Goal: Use online tool/utility: Utilize a website feature to perform a specific function

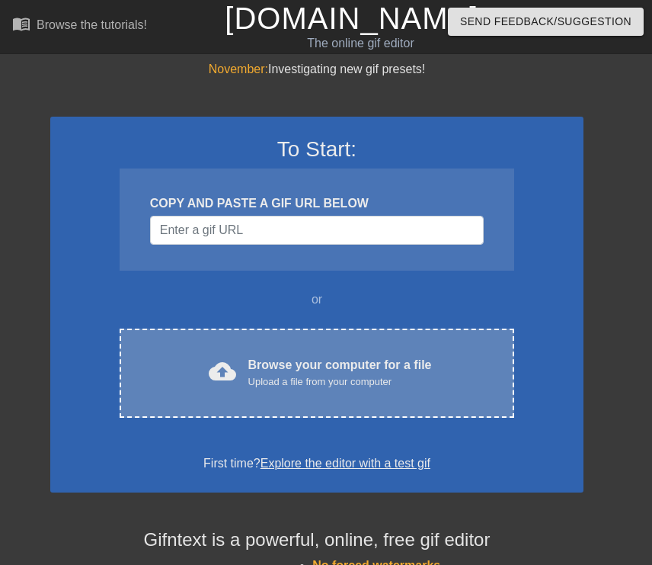
click at [342, 376] on div "Upload a file from your computer" at bounding box center [340, 381] width 184 height 15
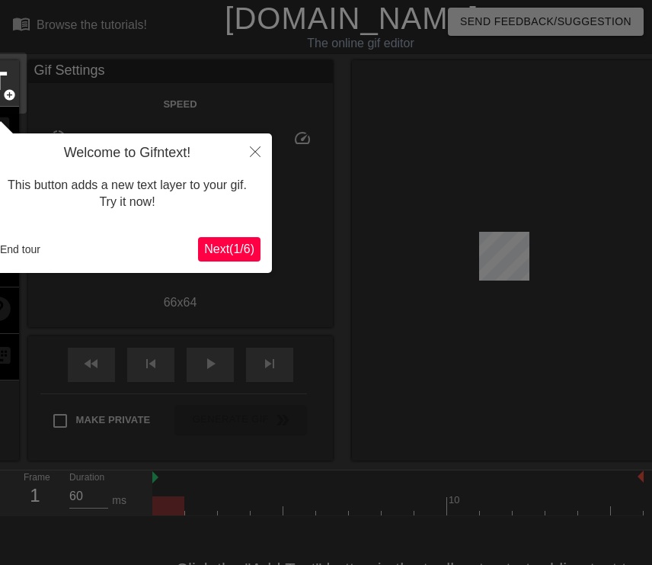
scroll to position [37, 0]
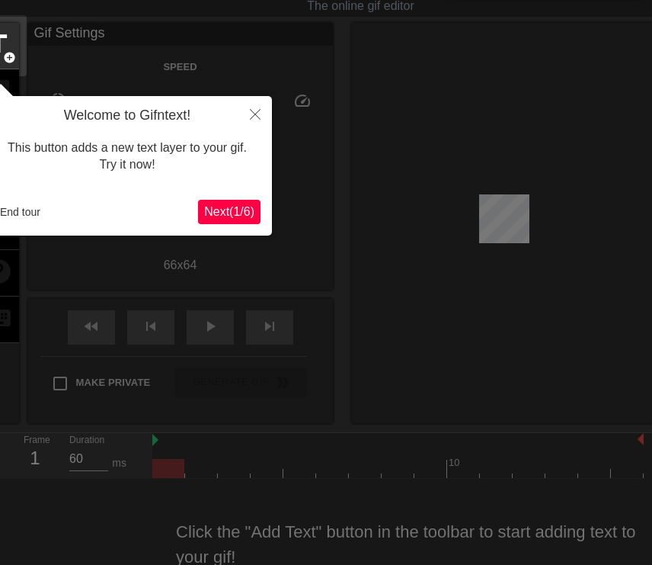
click at [246, 207] on span "Next ( 1 / 6 )" at bounding box center [229, 211] width 50 height 13
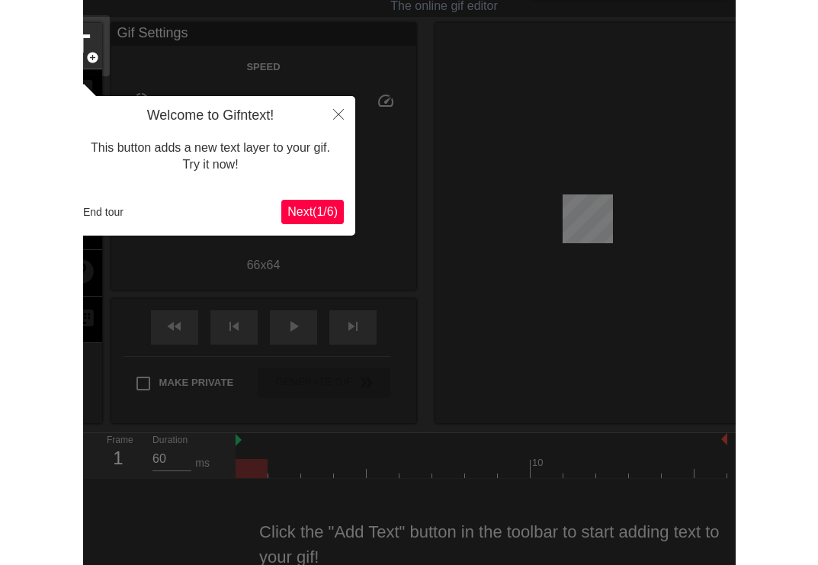
scroll to position [0, 0]
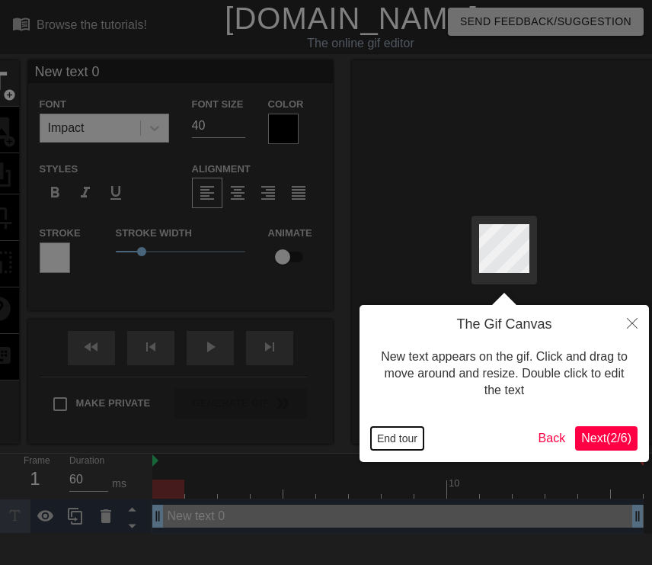
click at [403, 433] on button "End tour" at bounding box center [397, 438] width 53 height 23
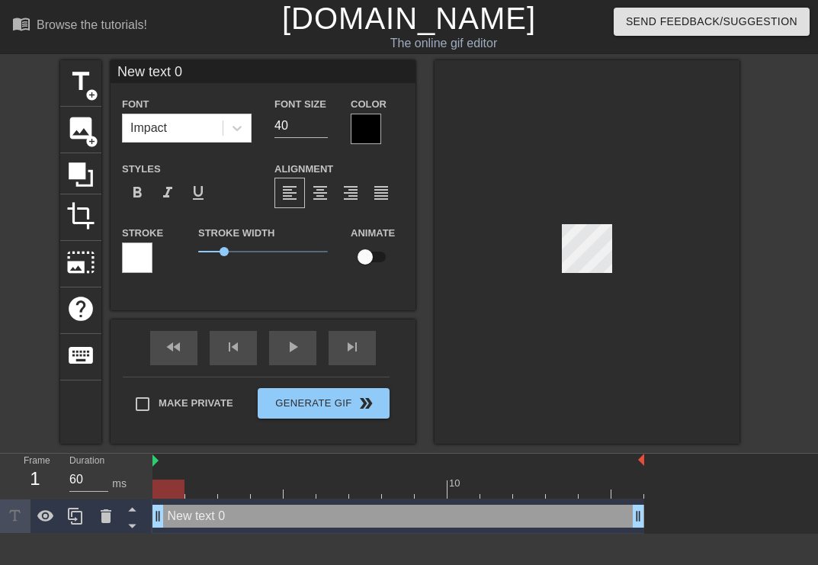
drag, startPoint x: 162, startPoint y: 513, endPoint x: 148, endPoint y: 518, distance: 14.5
click at [148, 518] on div "Frame 1 Duration 60 ms 10 New text 0 drag_handle drag_handle" at bounding box center [409, 494] width 818 height 80
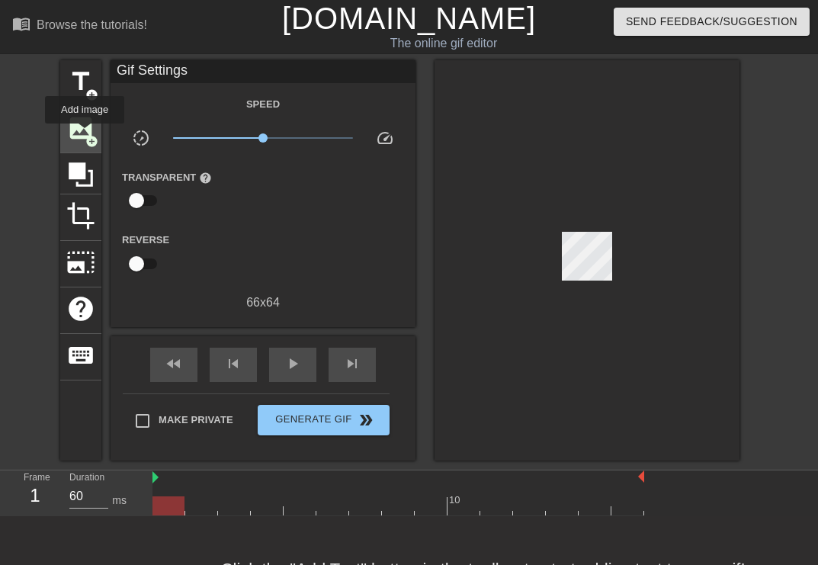
click at [85, 135] on span "add_circle" at bounding box center [91, 141] width 13 height 13
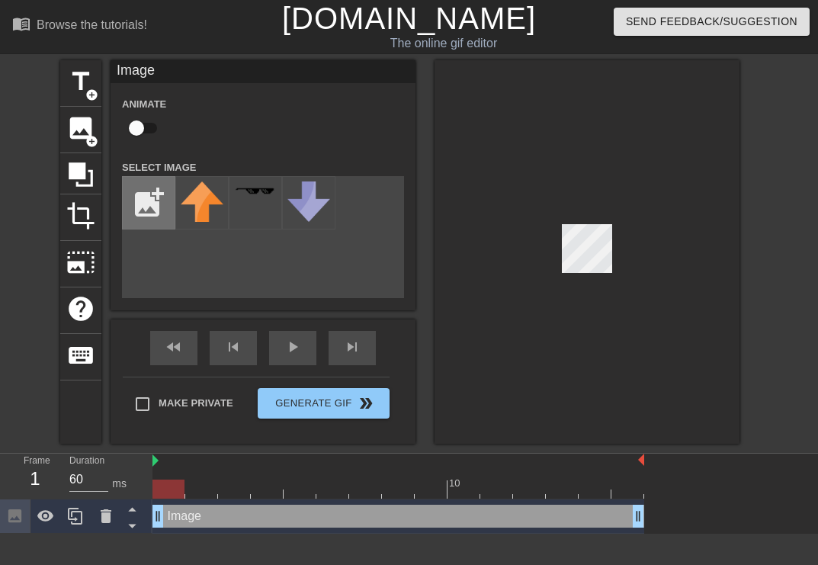
click at [152, 200] on input "file" at bounding box center [149, 203] width 52 height 52
type input "C:\fakepath\GalacticMeh.webp"
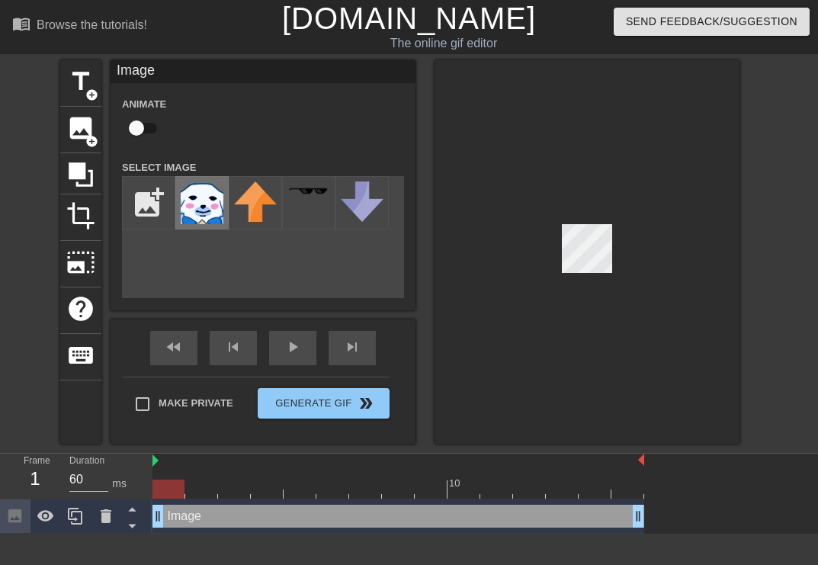
click at [216, 208] on img at bounding box center [202, 202] width 43 height 43
click at [607, 275] on div at bounding box center [586, 251] width 305 height 383
click at [562, 222] on div at bounding box center [586, 251] width 305 height 383
click at [160, 483] on div at bounding box center [168, 488] width 32 height 19
click at [133, 507] on icon at bounding box center [132, 508] width 19 height 19
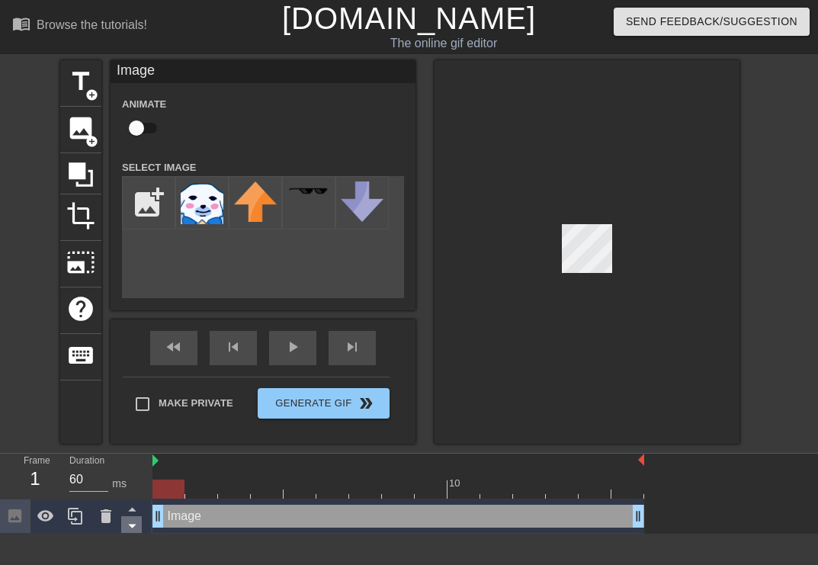
click at [130, 521] on icon at bounding box center [132, 525] width 19 height 19
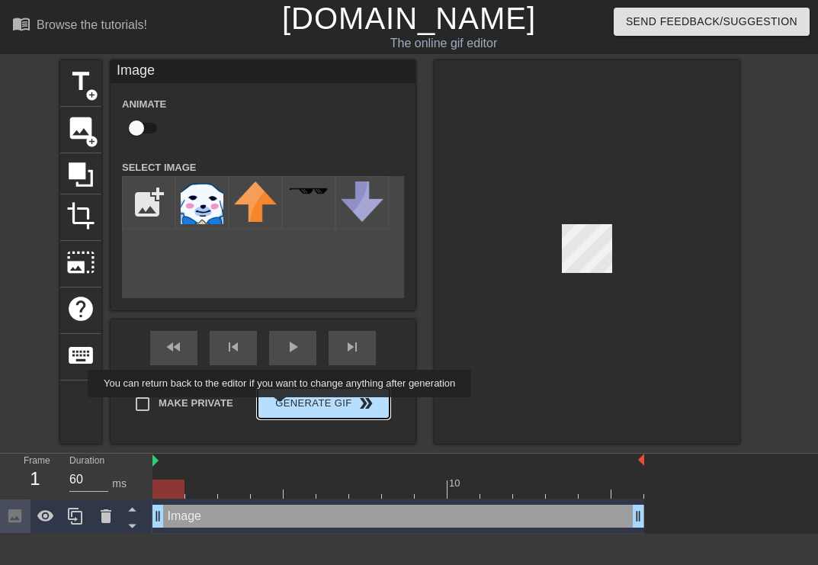
click at [290, 408] on button "Generate Gif double_arrow" at bounding box center [324, 403] width 132 height 30
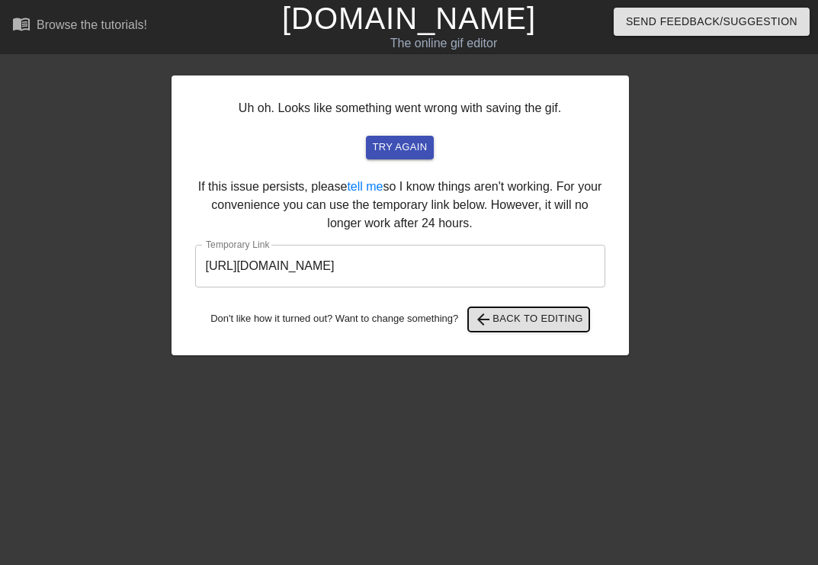
click at [516, 319] on span "arrow_back Back to Editing" at bounding box center [528, 319] width 109 height 18
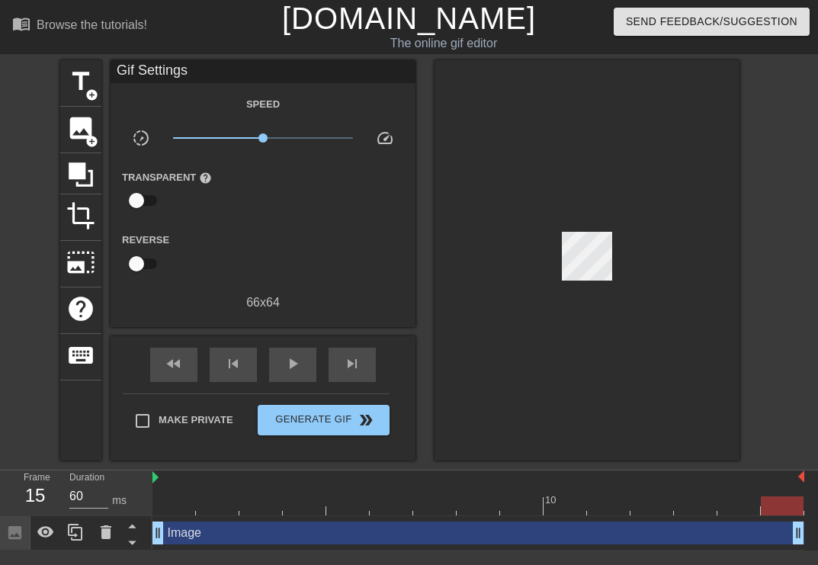
click at [779, 507] on div at bounding box center [782, 505] width 43 height 19
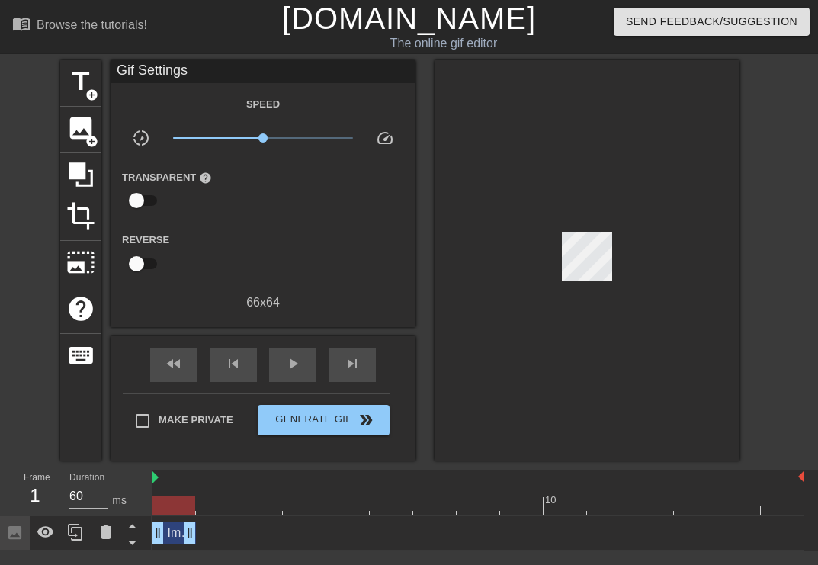
drag, startPoint x: 800, startPoint y: 539, endPoint x: 175, endPoint y: 532, distance: 625.0
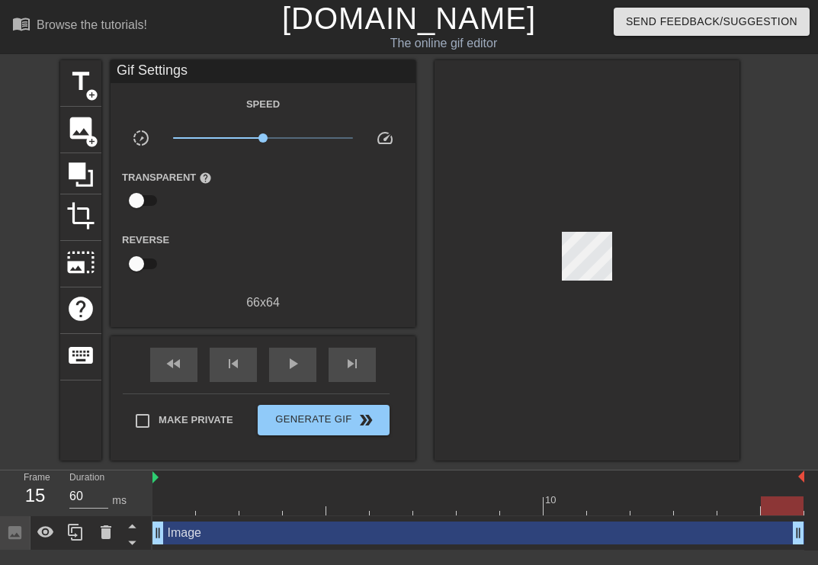
drag, startPoint x: 186, startPoint y: 530, endPoint x: 844, endPoint y: 557, distance: 658.3
click at [818, 550] on html "menu_book Browse the tutorials! [DOMAIN_NAME] The online gif editor Send Feedba…" at bounding box center [409, 275] width 818 height 550
click at [67, 130] on span "image" at bounding box center [80, 128] width 29 height 29
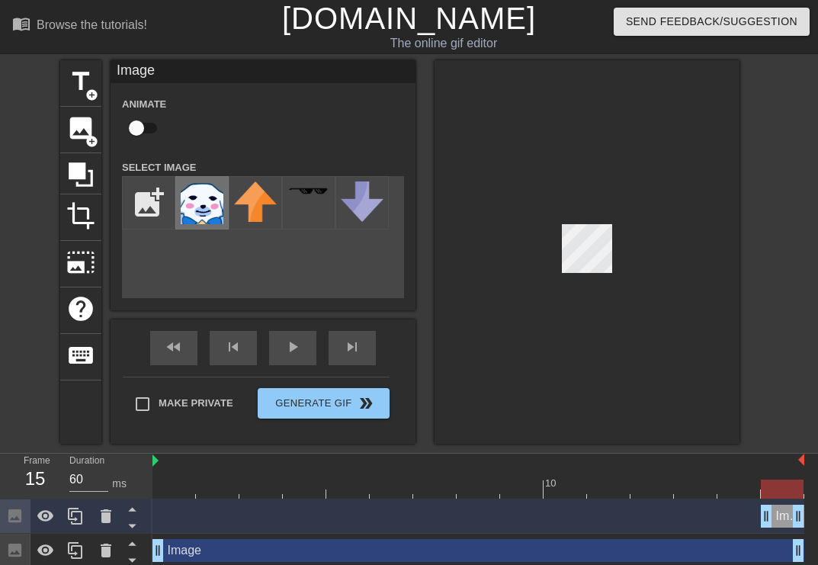
click at [221, 213] on img at bounding box center [202, 202] width 43 height 43
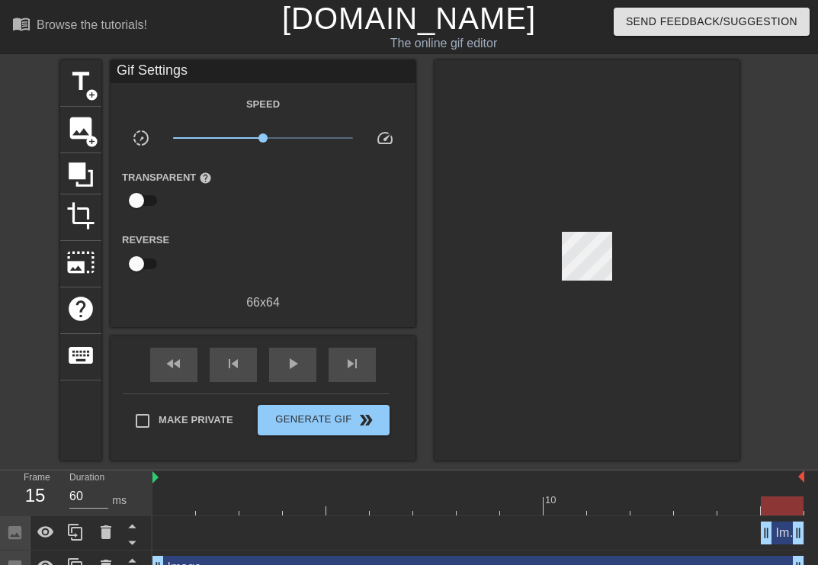
click at [299, 345] on div "fast_rewind skip_previous play_arrow skip_next" at bounding box center [263, 364] width 248 height 57
click at [300, 366] on span "play_arrow" at bounding box center [293, 363] width 18 height 18
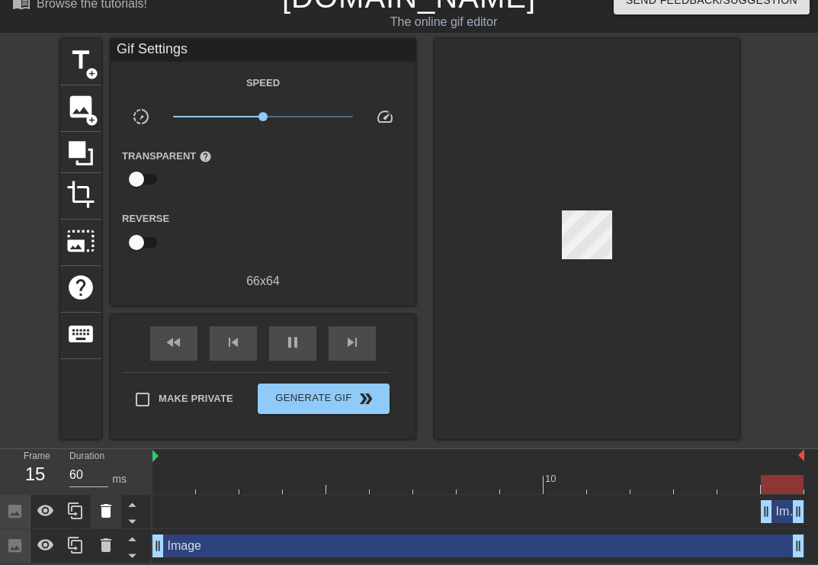
click at [106, 510] on icon at bounding box center [106, 511] width 11 height 14
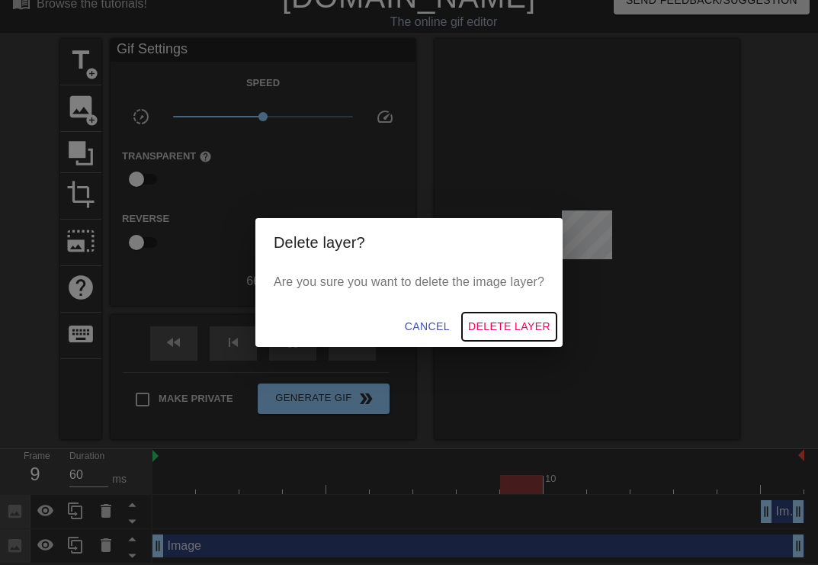
click at [524, 328] on span "Delete Layer" at bounding box center [509, 326] width 82 height 19
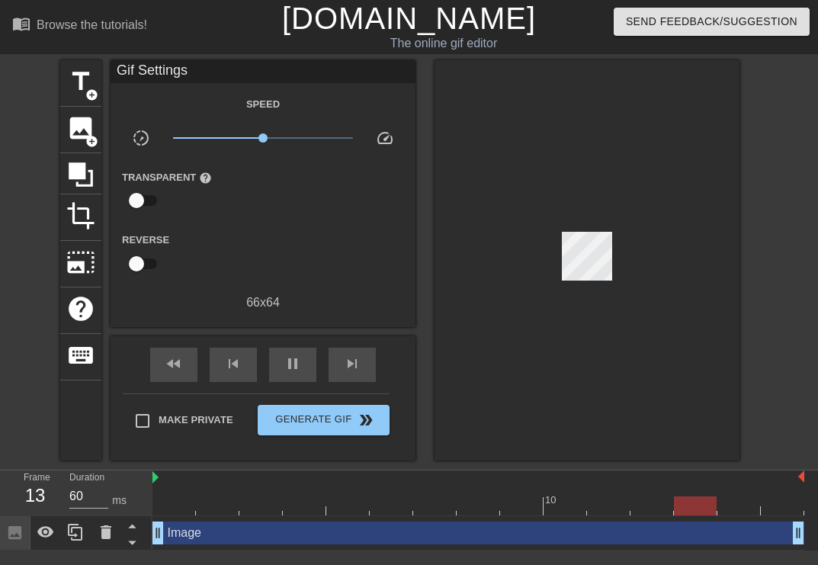
scroll to position [0, 0]
click at [102, 536] on icon at bounding box center [106, 532] width 11 height 14
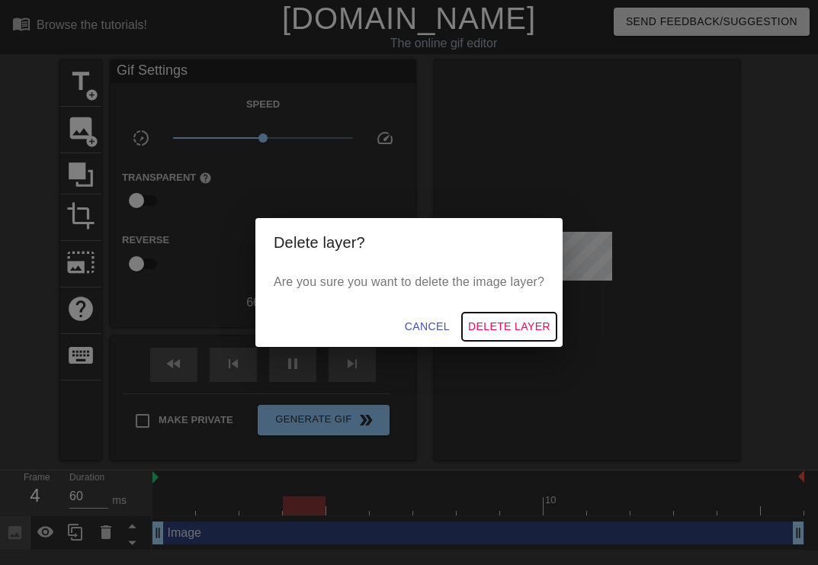
click at [499, 336] on button "Delete Layer" at bounding box center [509, 327] width 95 height 28
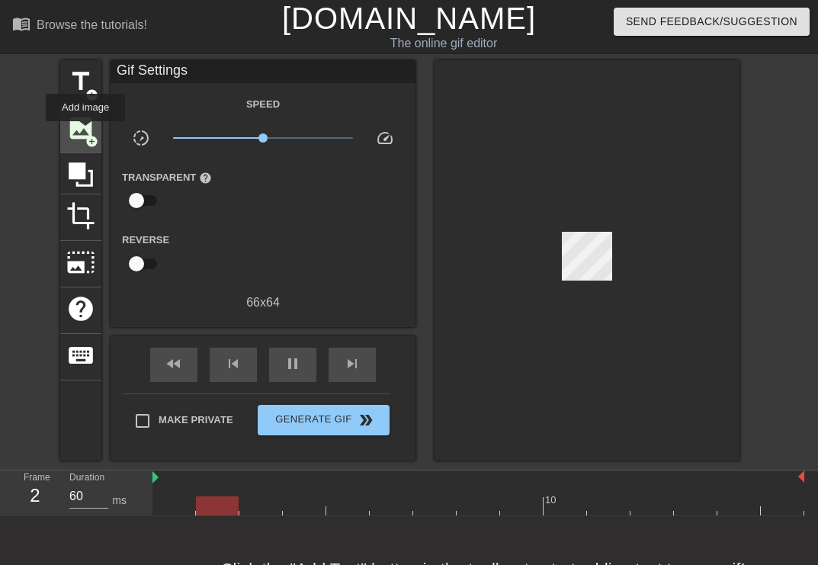
click at [85, 132] on span "image" at bounding box center [80, 128] width 29 height 29
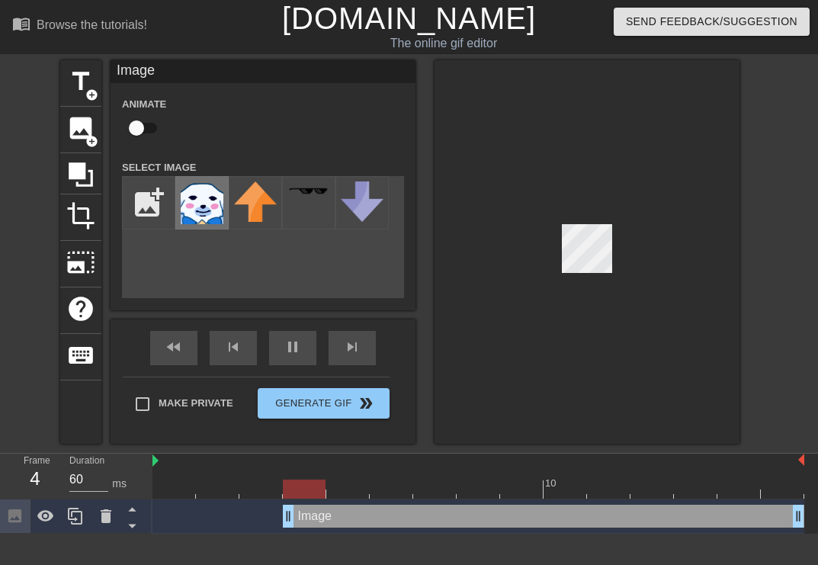
click at [191, 205] on img at bounding box center [202, 202] width 43 height 43
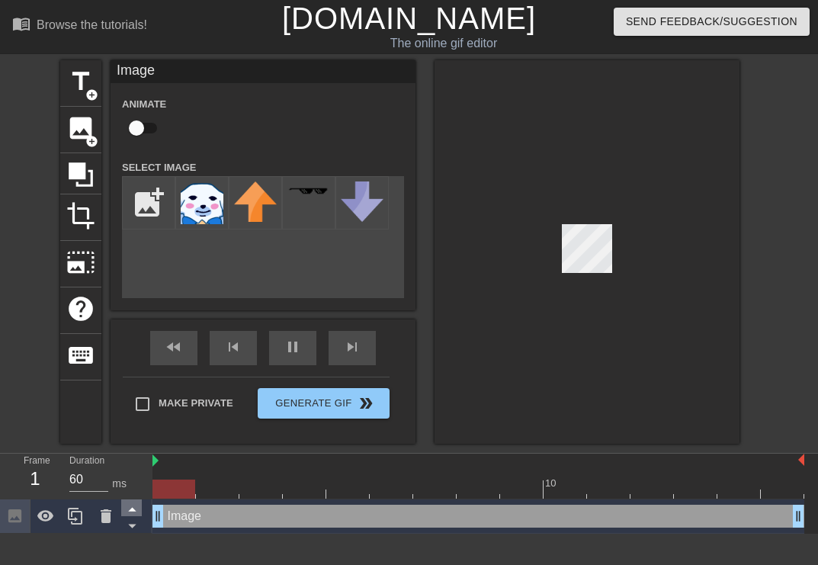
drag, startPoint x: 284, startPoint y: 515, endPoint x: 136, endPoint y: 509, distance: 148.0
click at [136, 510] on div "Frame 1 Duration 60 ms 10 Image drag_handle drag_handle" at bounding box center [409, 494] width 818 height 80
click at [130, 508] on icon at bounding box center [132, 508] width 19 height 19
click at [130, 522] on icon at bounding box center [132, 525] width 19 height 19
drag, startPoint x: 144, startPoint y: 469, endPoint x: 140, endPoint y: 501, distance: 32.2
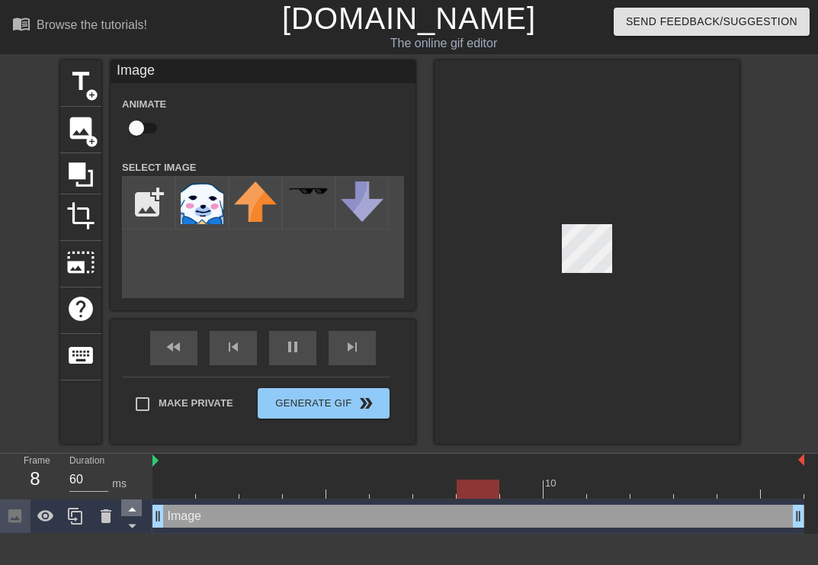
click at [140, 501] on div "Frame 8 Duration 60 ms" at bounding box center [76, 494] width 152 height 80
click at [46, 517] on icon at bounding box center [45, 515] width 17 height 11
click at [48, 516] on icon at bounding box center [46, 516] width 18 height 18
click at [624, 276] on div at bounding box center [586, 251] width 305 height 383
click at [195, 484] on div at bounding box center [478, 488] width 652 height 19
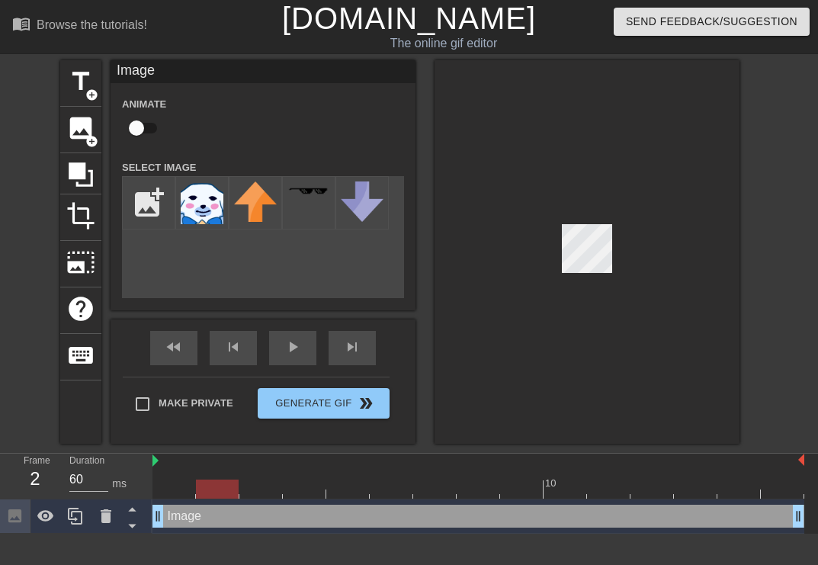
drag, startPoint x: 177, startPoint y: 488, endPoint x: 234, endPoint y: 488, distance: 57.2
click at [234, 488] on div at bounding box center [217, 488] width 43 height 19
drag, startPoint x: 232, startPoint y: 488, endPoint x: 226, endPoint y: 541, distance: 53.8
click at [226, 534] on html "menu_book Browse the tutorials! [DOMAIN_NAME] The online gif editor Send Feedba…" at bounding box center [409, 267] width 818 height 534
drag, startPoint x: 155, startPoint y: 515, endPoint x: 157, endPoint y: 501, distance: 14.7
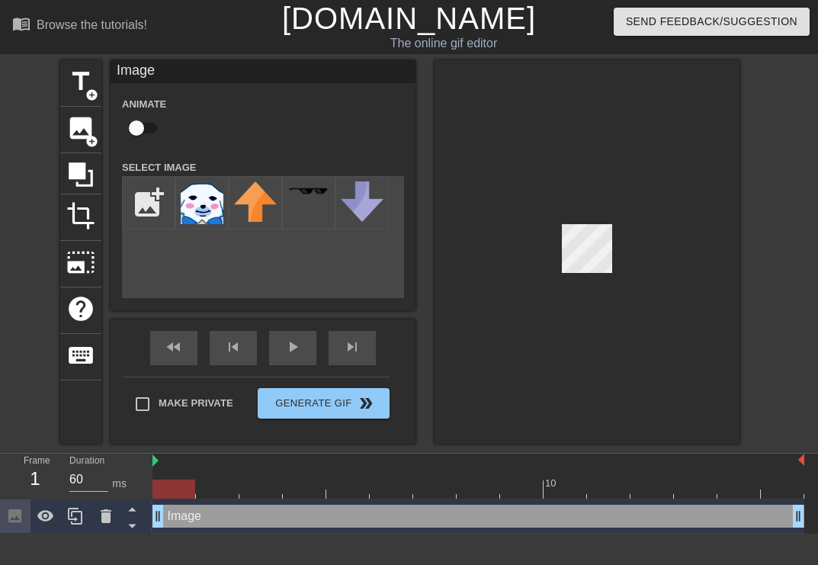
click at [157, 501] on div "Image drag_handle drag_handle" at bounding box center [478, 516] width 652 height 34
click at [132, 523] on icon at bounding box center [132, 525] width 19 height 19
click at [81, 514] on icon at bounding box center [75, 516] width 14 height 17
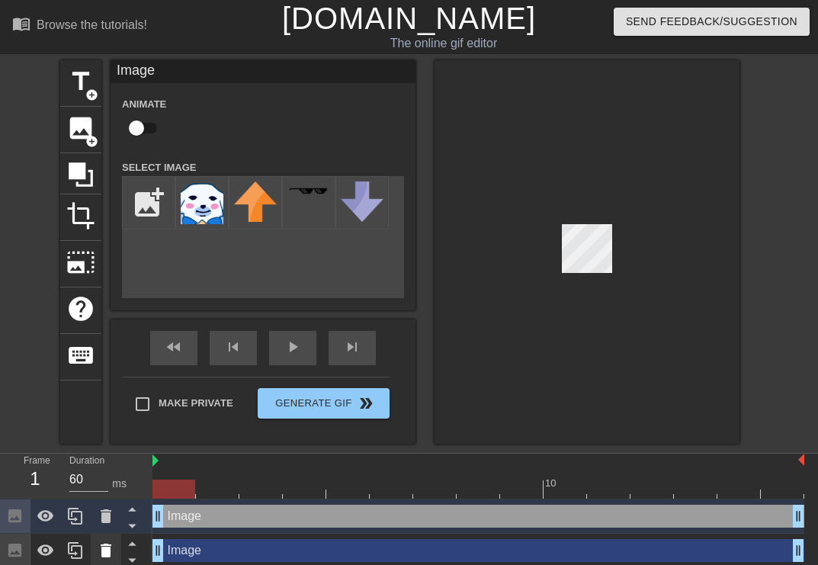
click at [103, 546] on icon at bounding box center [106, 550] width 11 height 14
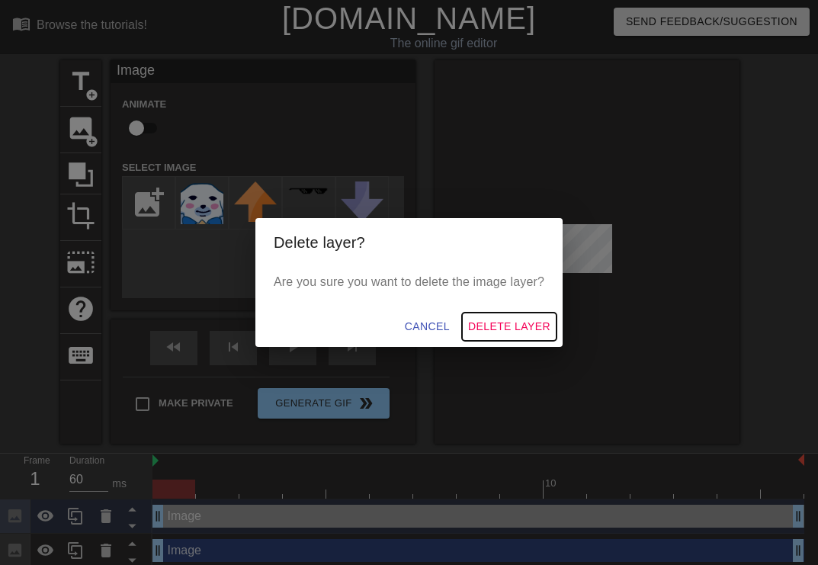
click at [514, 329] on span "Delete Layer" at bounding box center [509, 326] width 82 height 19
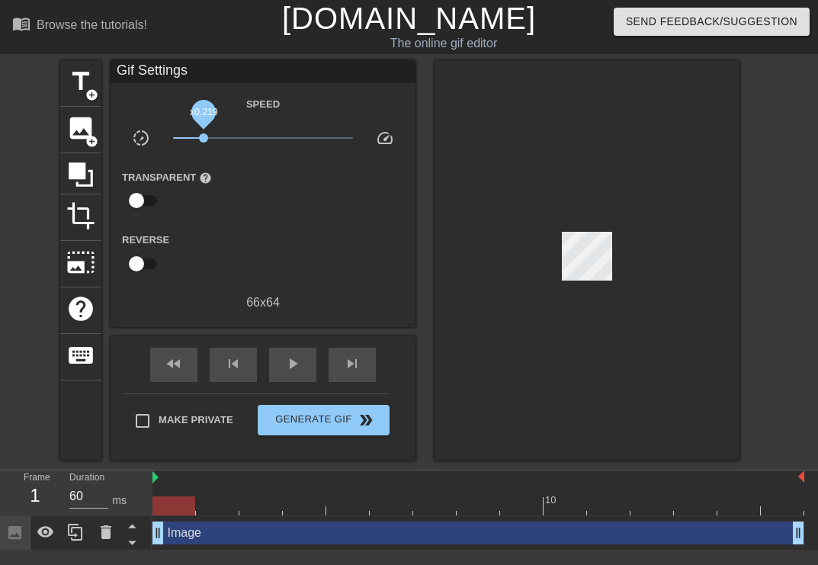
drag, startPoint x: 257, startPoint y: 134, endPoint x: 204, endPoint y: 136, distance: 53.4
click at [204, 136] on span "x0.219" at bounding box center [263, 138] width 181 height 18
click at [136, 203] on input "checkbox" at bounding box center [136, 200] width 87 height 29
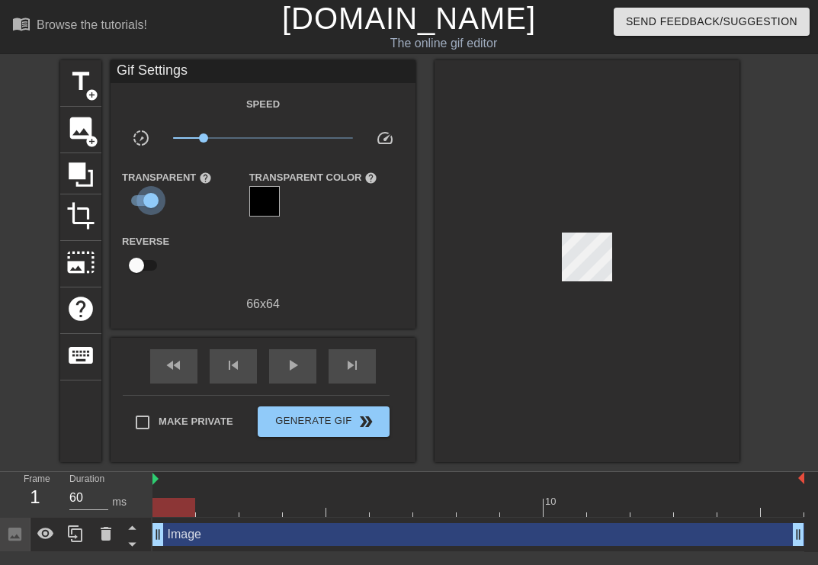
click at [138, 196] on input "checkbox" at bounding box center [150, 200] width 87 height 29
checkbox input "false"
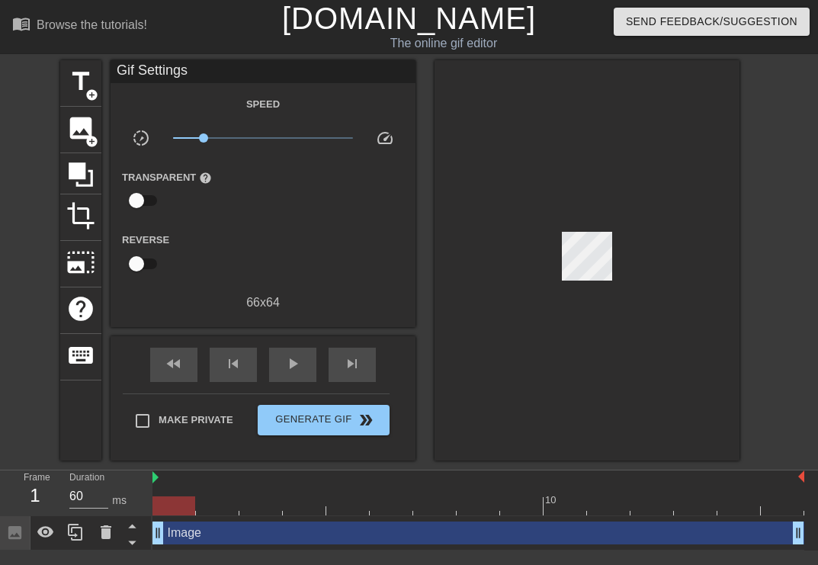
drag, startPoint x: 154, startPoint y: 476, endPoint x: 98, endPoint y: 482, distance: 56.0
click at [98, 482] on div "Frame 1 Duration 60 ms 10 Image drag_handle drag_handle" at bounding box center [409, 510] width 818 height 80
click at [293, 369] on span "play_arrow" at bounding box center [293, 363] width 18 height 18
drag, startPoint x: 207, startPoint y: 138, endPoint x: 239, endPoint y: 140, distance: 31.3
click at [239, 140] on span "x0.537" at bounding box center [263, 138] width 181 height 18
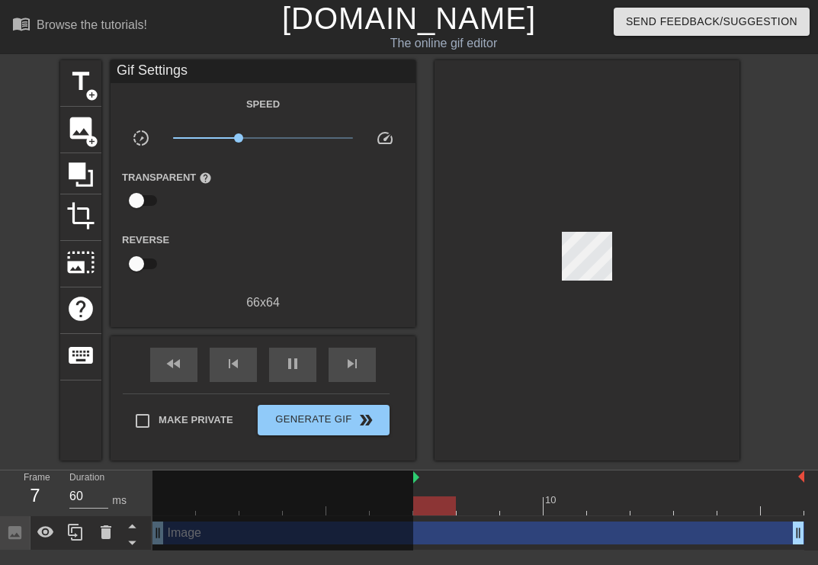
drag, startPoint x: 155, startPoint y: 476, endPoint x: 399, endPoint y: 492, distance: 244.4
click at [399, 492] on div "10" at bounding box center [478, 492] width 652 height 45
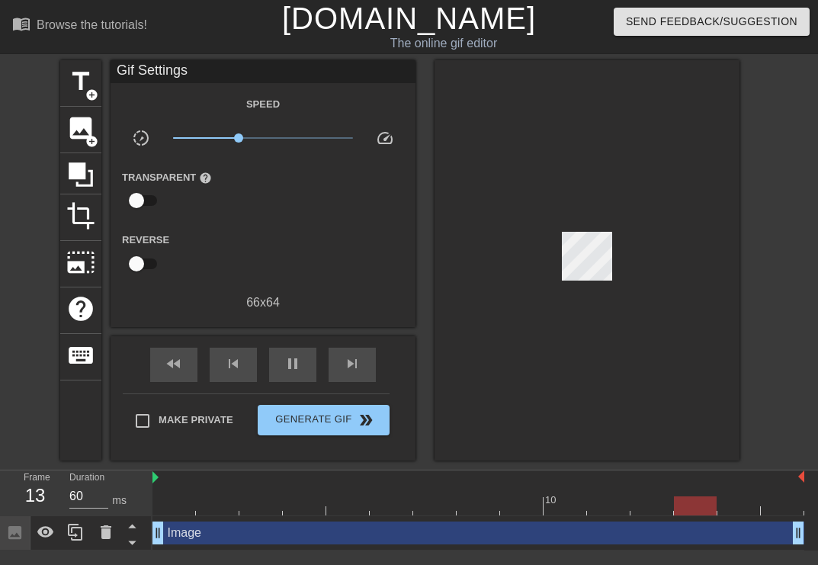
drag, startPoint x: 413, startPoint y: 479, endPoint x: 136, endPoint y: 480, distance: 276.7
click at [136, 480] on div "Frame 13 Duration 60 ms 10 Image drag_handle drag_handle" at bounding box center [409, 510] width 818 height 80
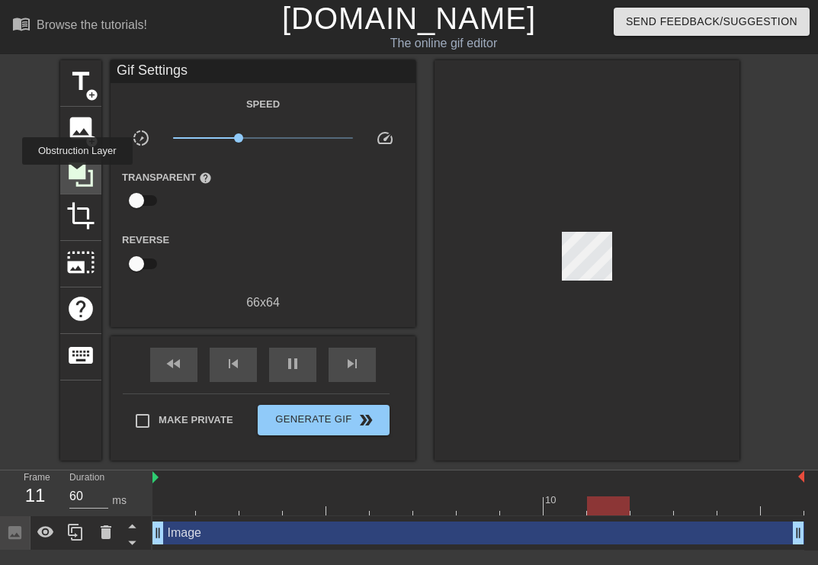
click at [79, 175] on icon at bounding box center [81, 174] width 24 height 24
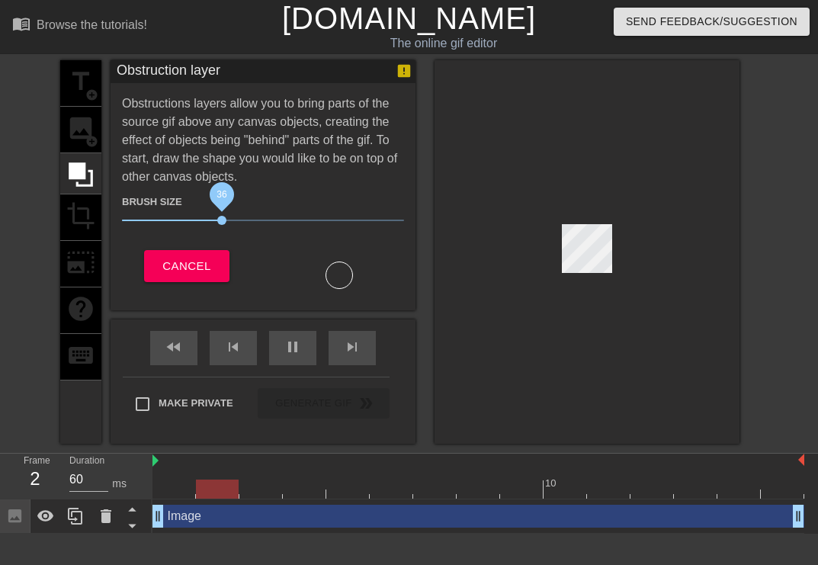
drag, startPoint x: 200, startPoint y: 218, endPoint x: 220, endPoint y: 187, distance: 37.0
click at [220, 216] on span "36" at bounding box center [221, 220] width 9 height 9
click at [49, 514] on icon at bounding box center [45, 515] width 17 height 11
click at [88, 209] on div "title add_circle image add_circle crop photo_size_select_large help keyboard" at bounding box center [80, 251] width 41 height 383
